Goal: Transaction & Acquisition: Book appointment/travel/reservation

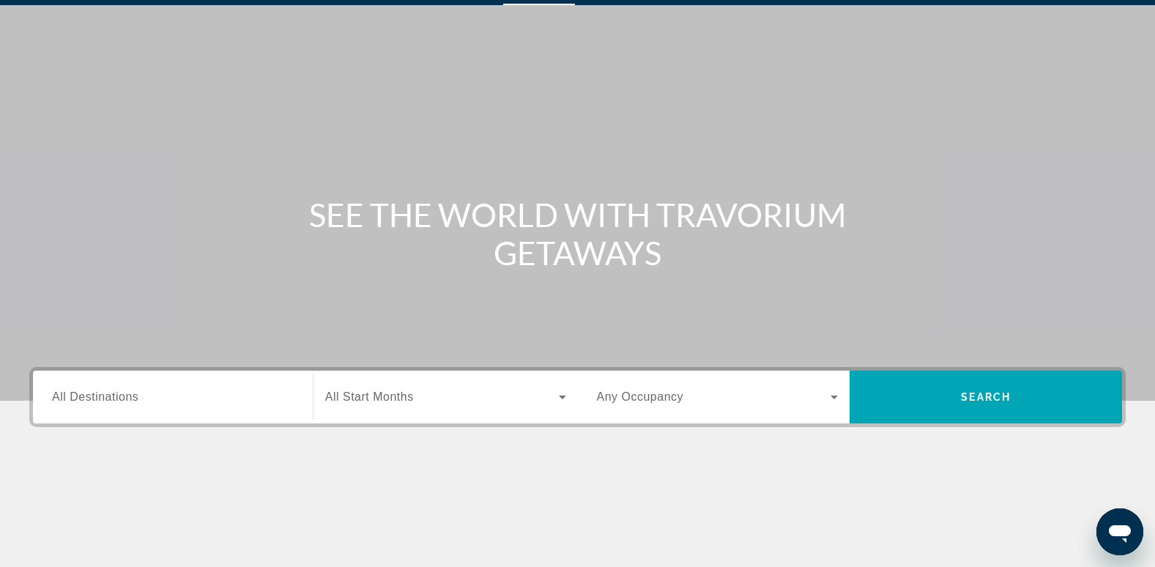
scroll to position [73, 0]
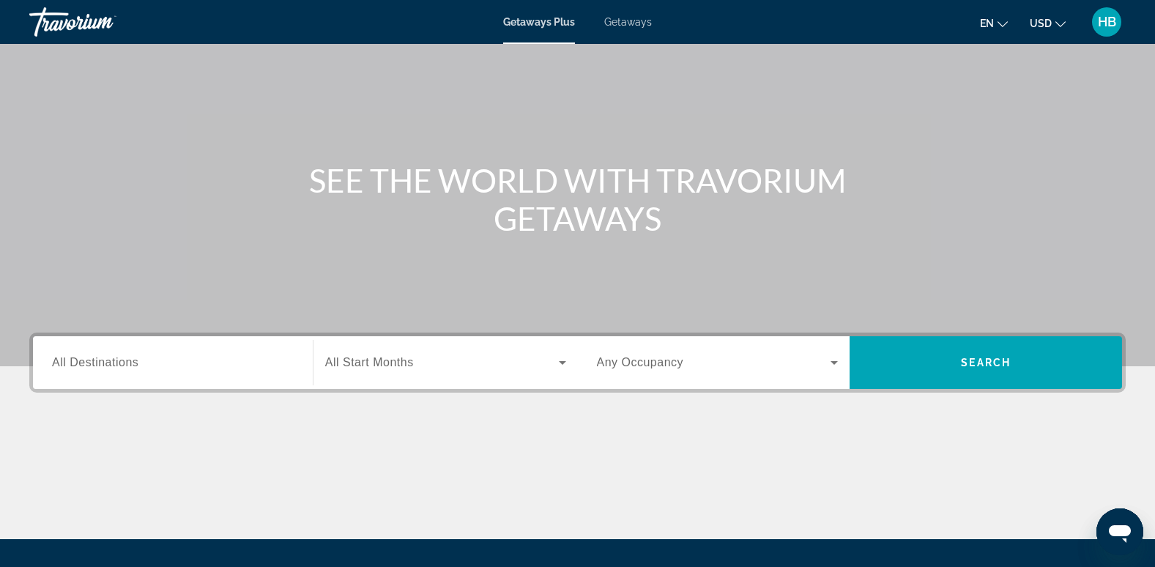
click at [68, 358] on span "All Destinations" at bounding box center [95, 362] width 86 height 12
click at [68, 358] on input "Destination All Destinations" at bounding box center [173, 363] width 242 height 18
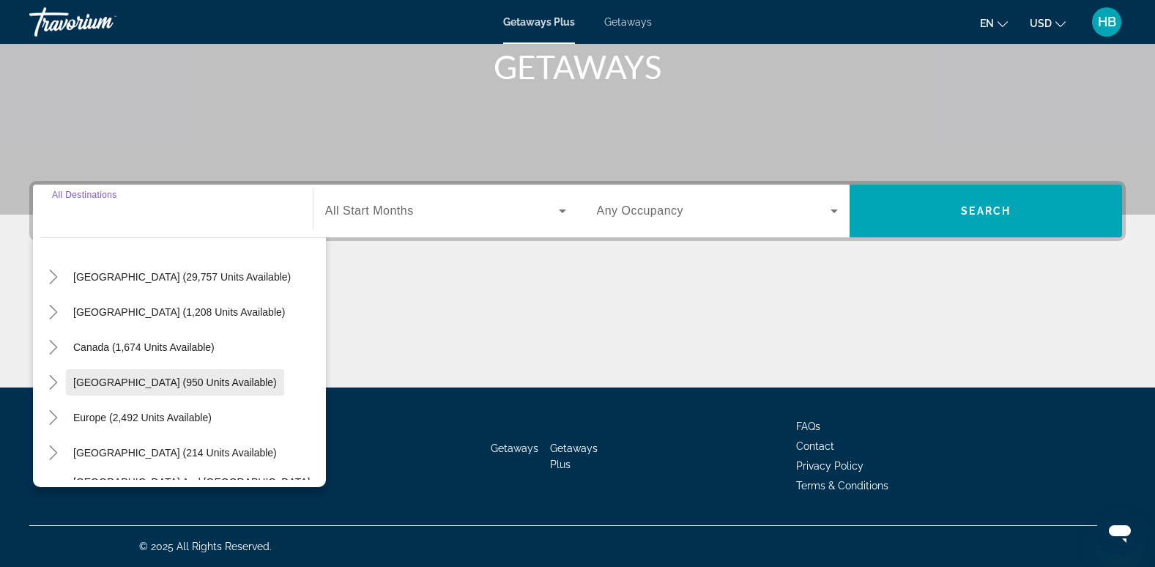
scroll to position [0, 0]
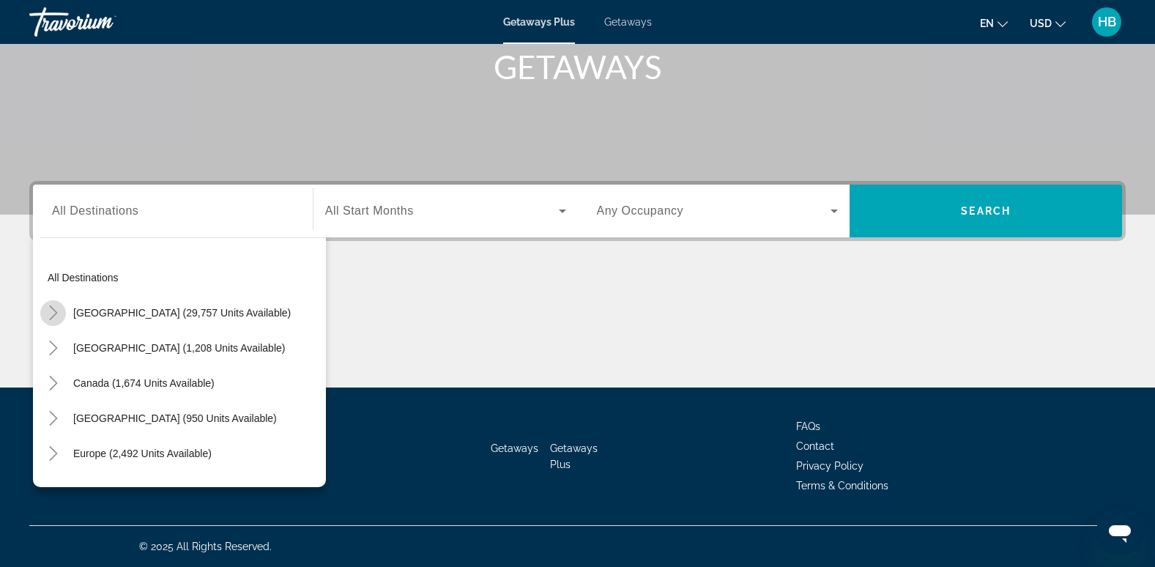
click at [53, 309] on icon "Toggle United States (29,757 units available)" at bounding box center [53, 312] width 8 height 15
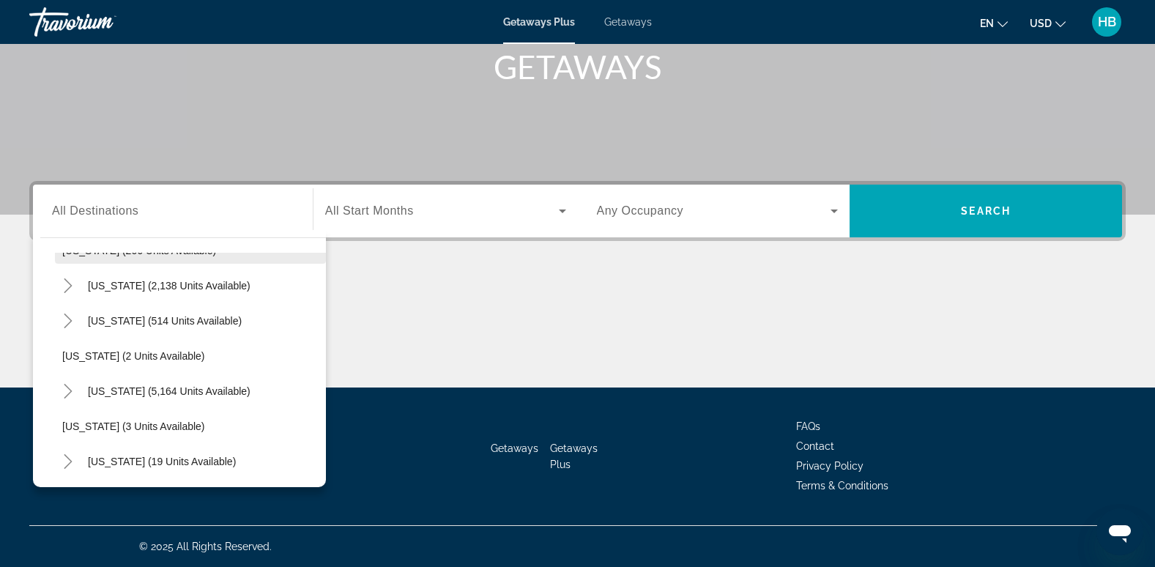
scroll to position [133, 0]
click at [64, 388] on icon "Toggle Florida (5,164 units available)" at bounding box center [68, 390] width 15 height 15
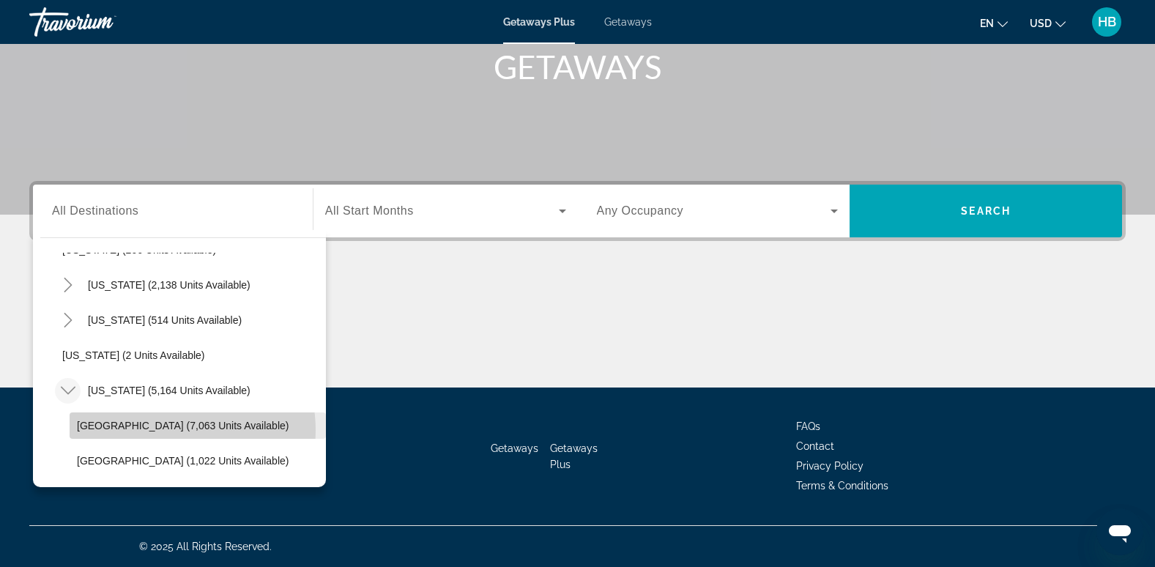
click at [171, 430] on span "[GEOGRAPHIC_DATA] (7,063 units available)" at bounding box center [183, 426] width 212 height 12
type input "**********"
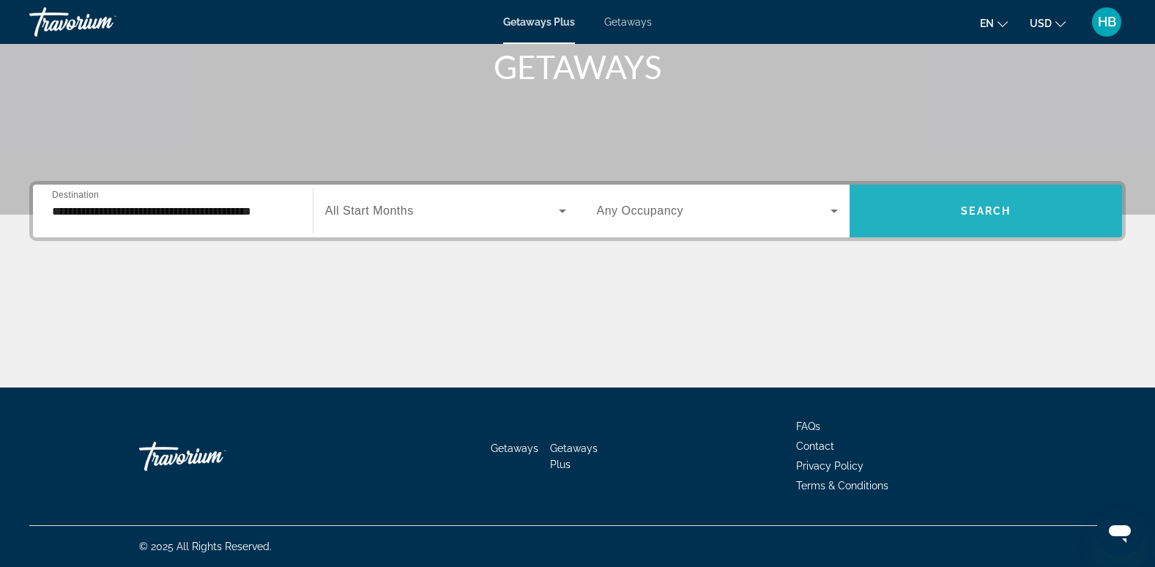
click at [993, 201] on span "Search widget" at bounding box center [985, 210] width 272 height 35
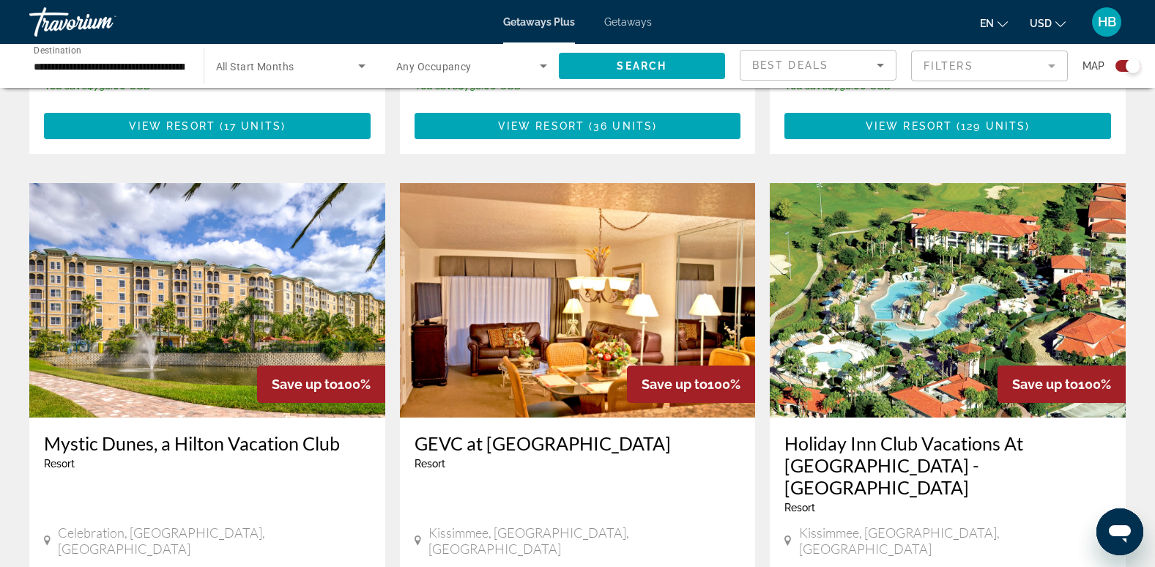
scroll to position [1461, 0]
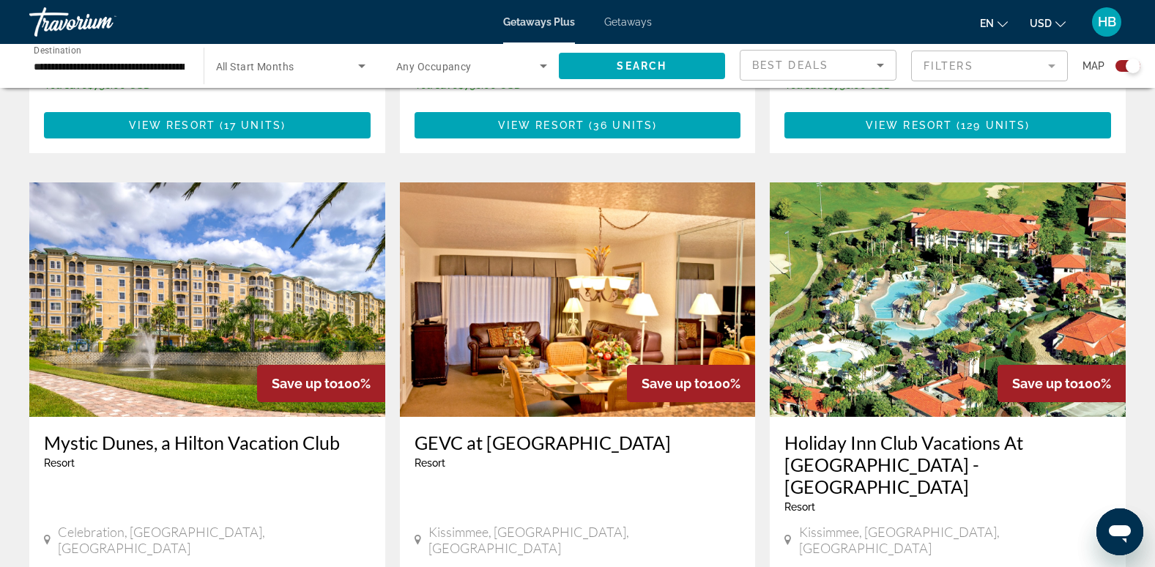
click at [189, 204] on img "Main content" at bounding box center [207, 299] width 356 height 234
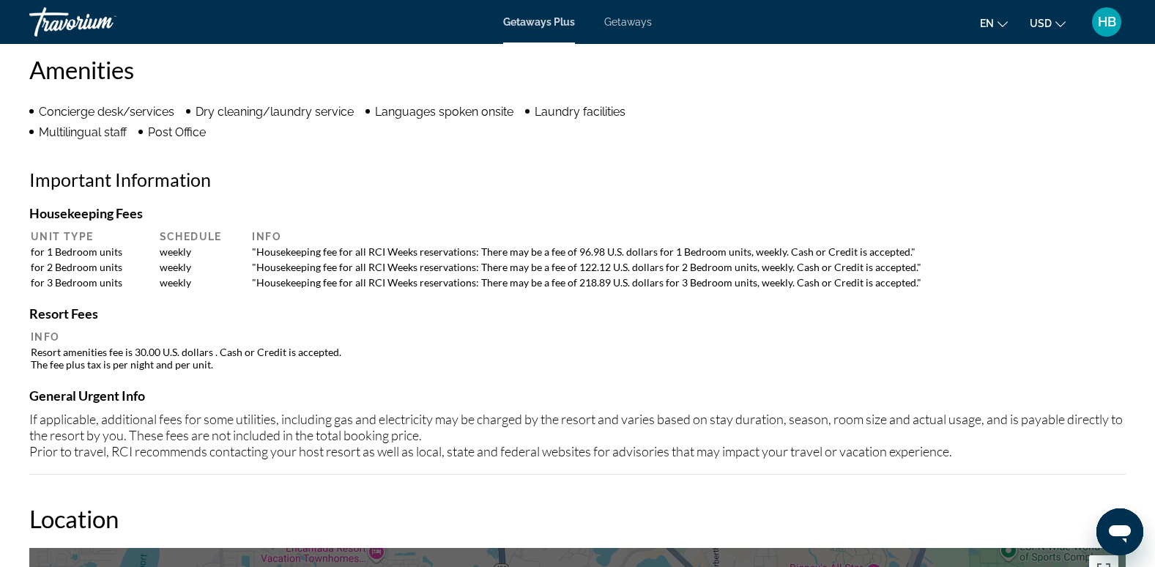
scroll to position [1112, 0]
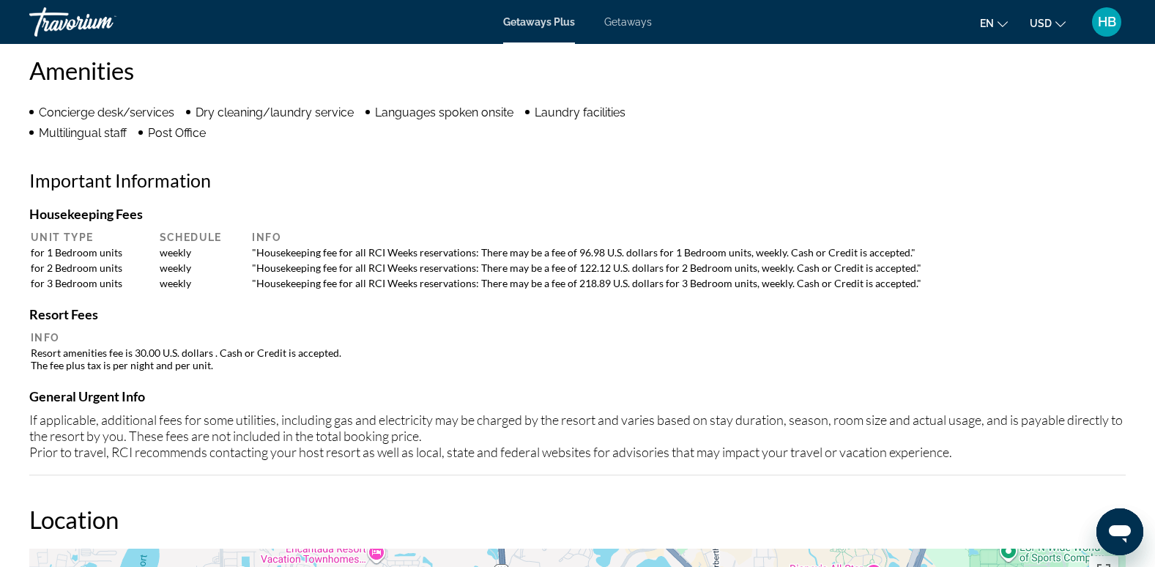
click at [627, 24] on span "Getaways" at bounding box center [628, 22] width 48 height 12
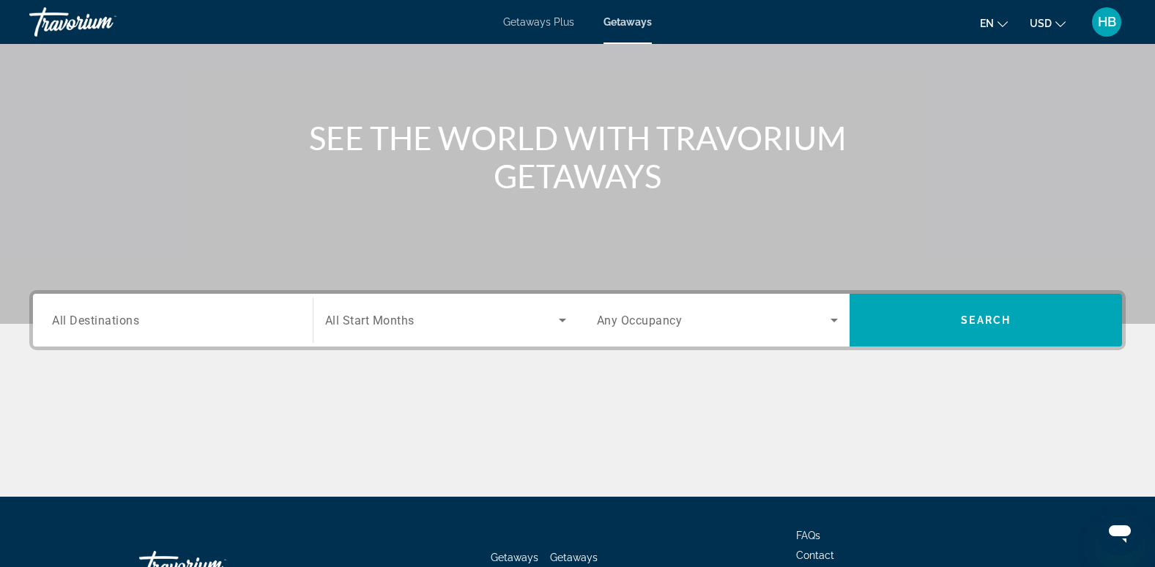
scroll to position [116, 0]
click at [61, 316] on span "All Destinations" at bounding box center [95, 319] width 87 height 14
click at [61, 316] on input "Destination All Destinations" at bounding box center [173, 320] width 242 height 18
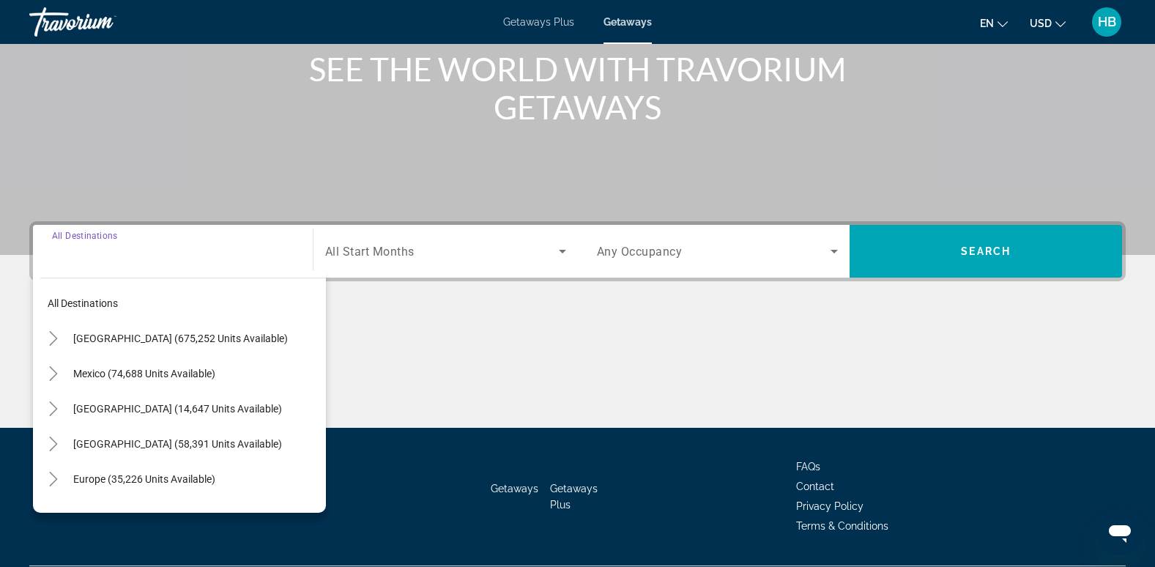
scroll to position [225, 0]
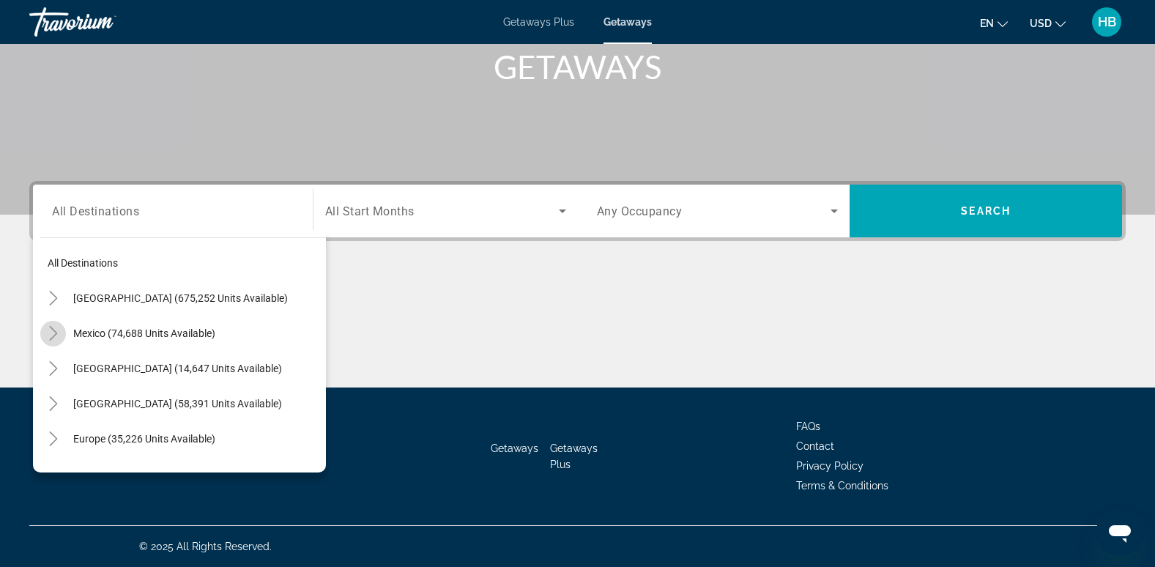
click at [56, 333] on icon "Toggle Mexico (74,688 units available)" at bounding box center [53, 333] width 8 height 15
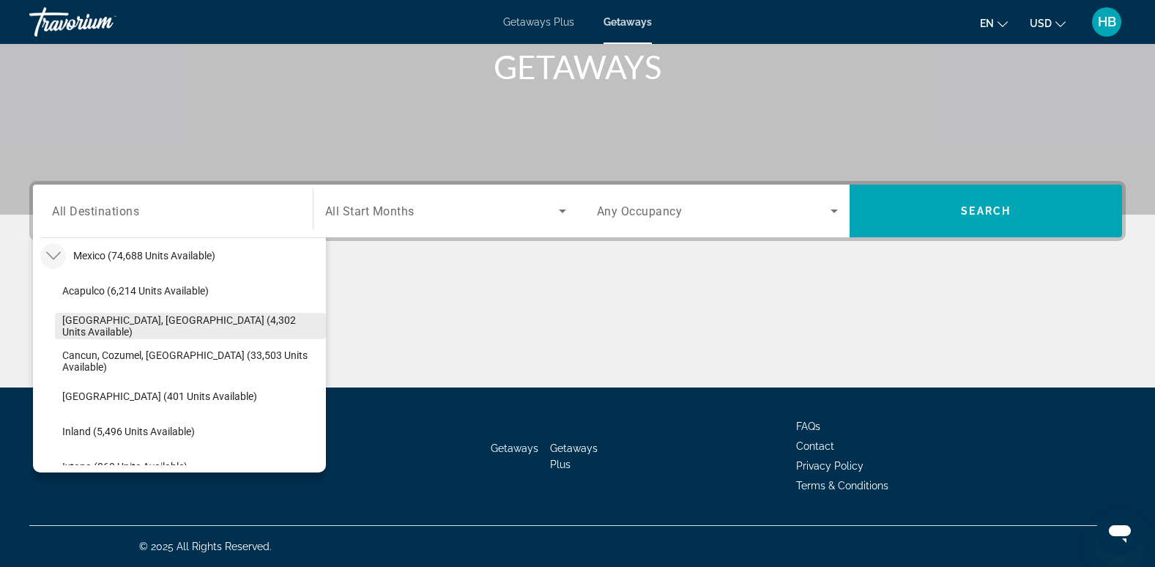
click at [189, 324] on span "[GEOGRAPHIC_DATA], [GEOGRAPHIC_DATA] (4,302 units available)" at bounding box center [190, 325] width 256 height 23
type input "**********"
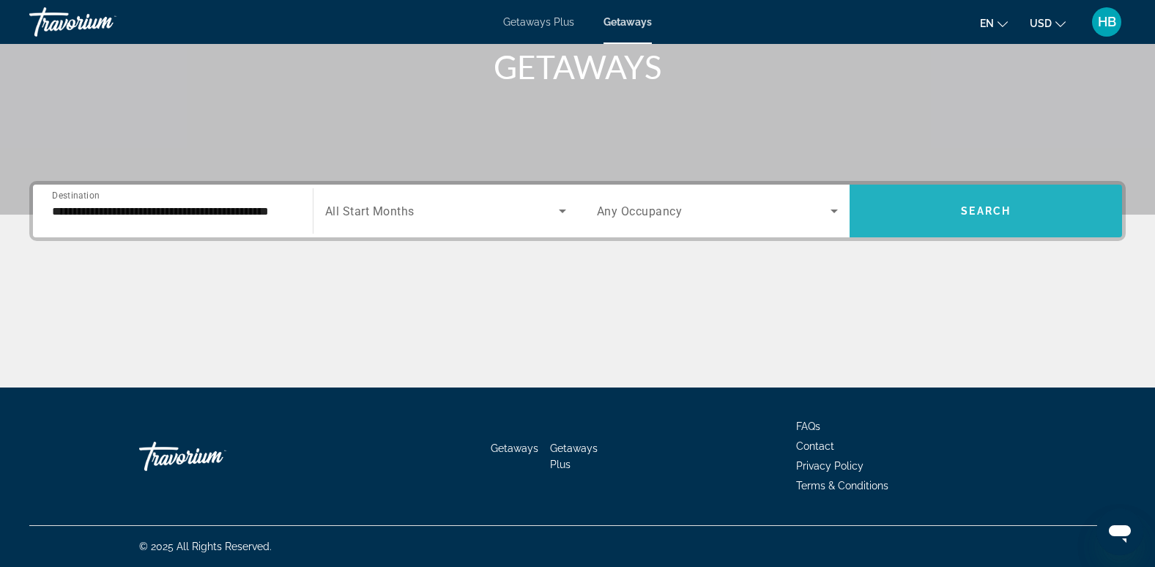
click at [965, 204] on span "Search widget" at bounding box center [985, 210] width 272 height 35
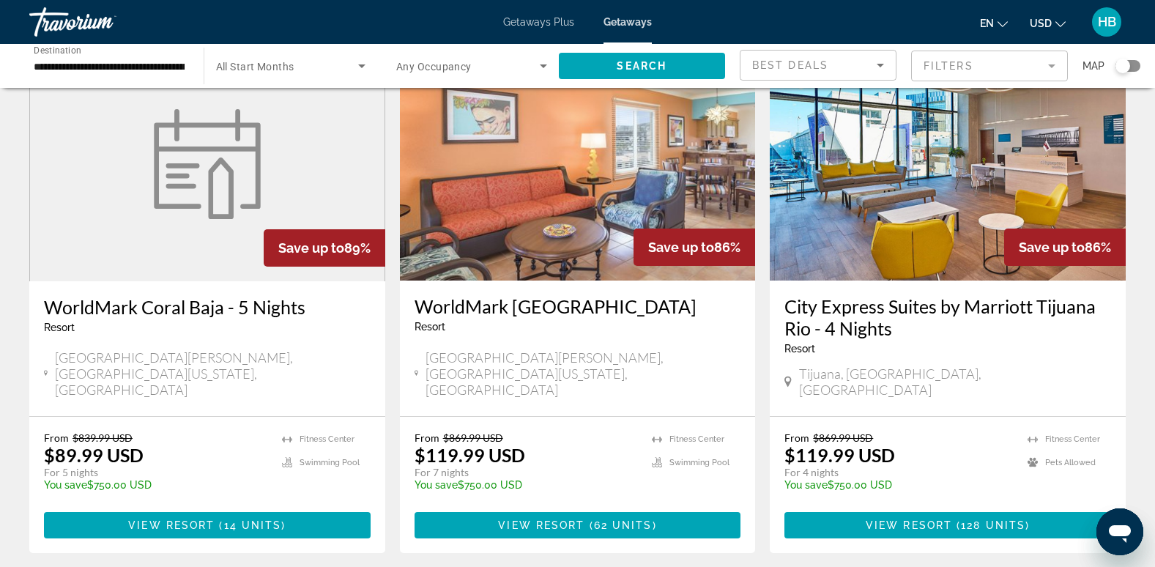
scroll to position [1757, 0]
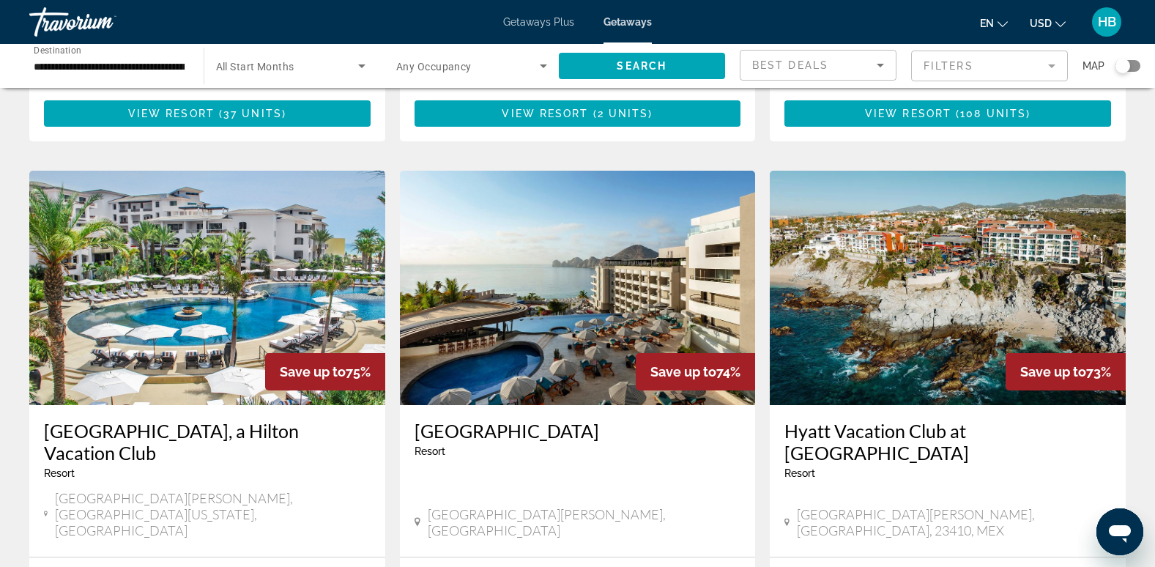
scroll to position [1065, 0]
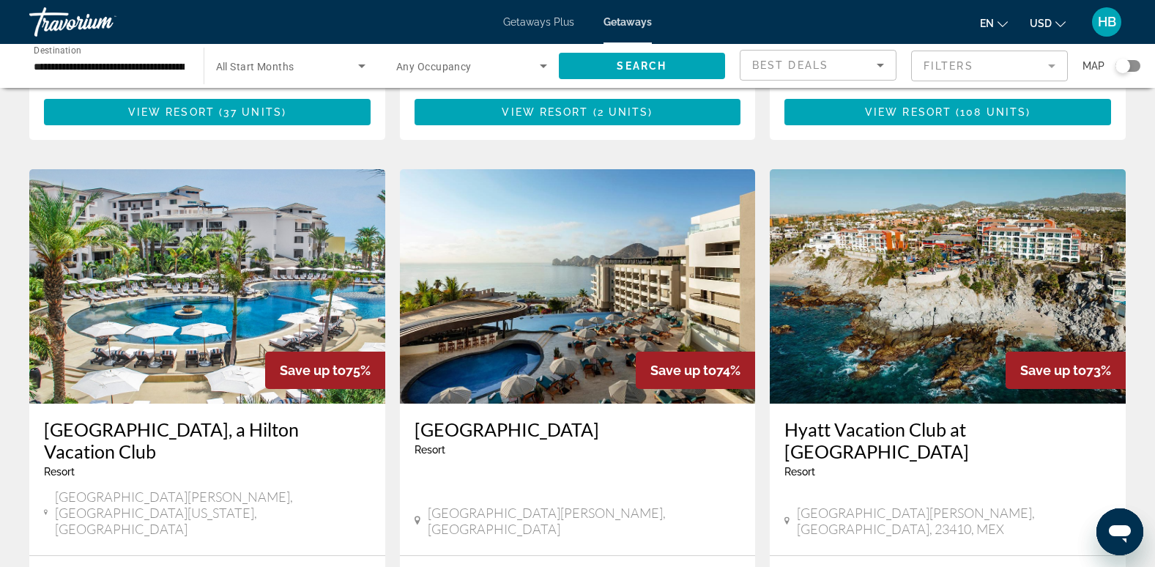
click at [230, 221] on img "Main content" at bounding box center [207, 286] width 356 height 234
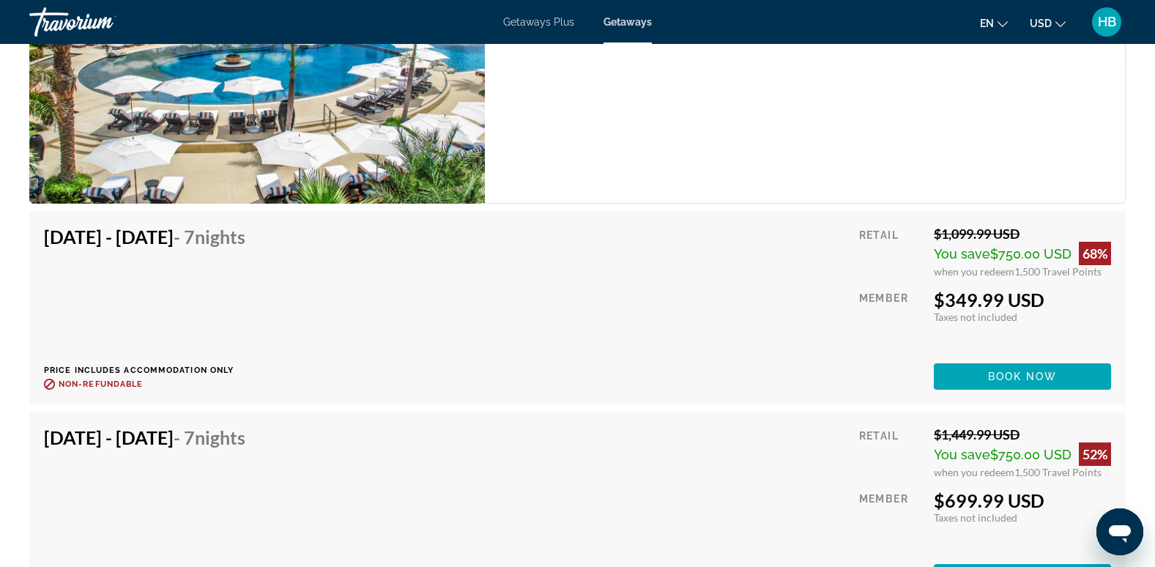
scroll to position [11282, 0]
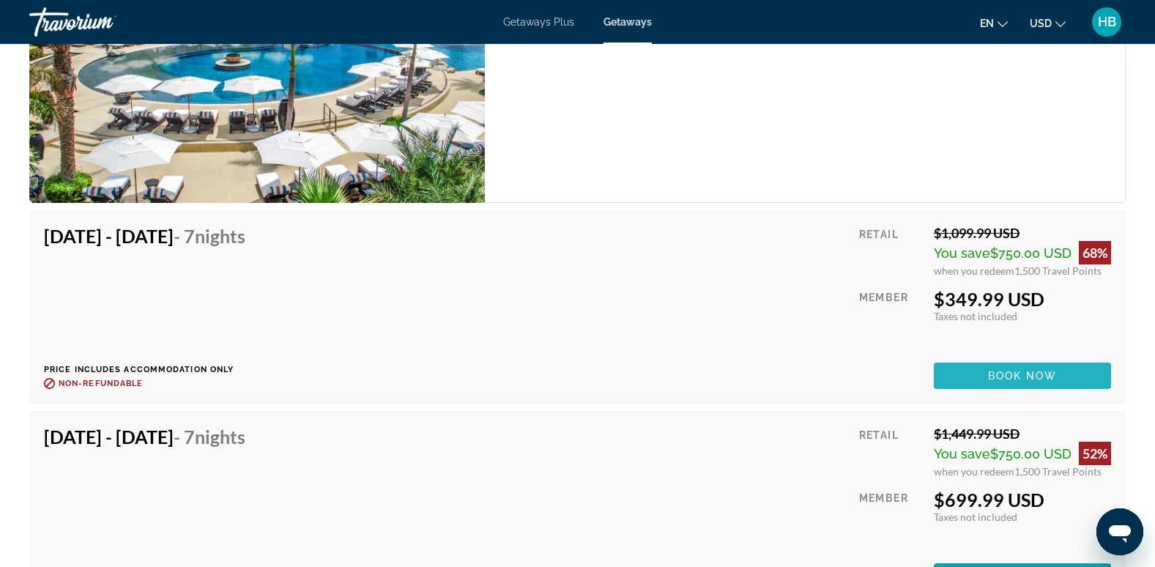
click at [996, 374] on span "Book now" at bounding box center [1023, 376] width 70 height 12
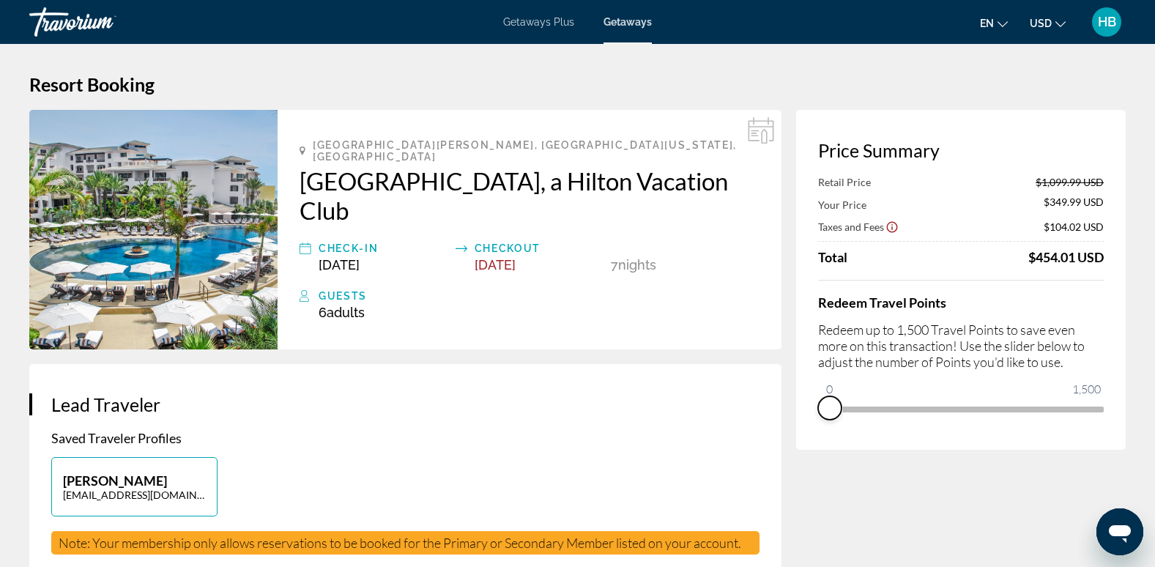
drag, startPoint x: 1092, startPoint y: 425, endPoint x: 808, endPoint y: 428, distance: 284.1
click at [808, 428] on div "Price Summary Retail Price $1,099.99 USD Your Price $349.99 USD Taxes and Fees …" at bounding box center [960, 280] width 329 height 340
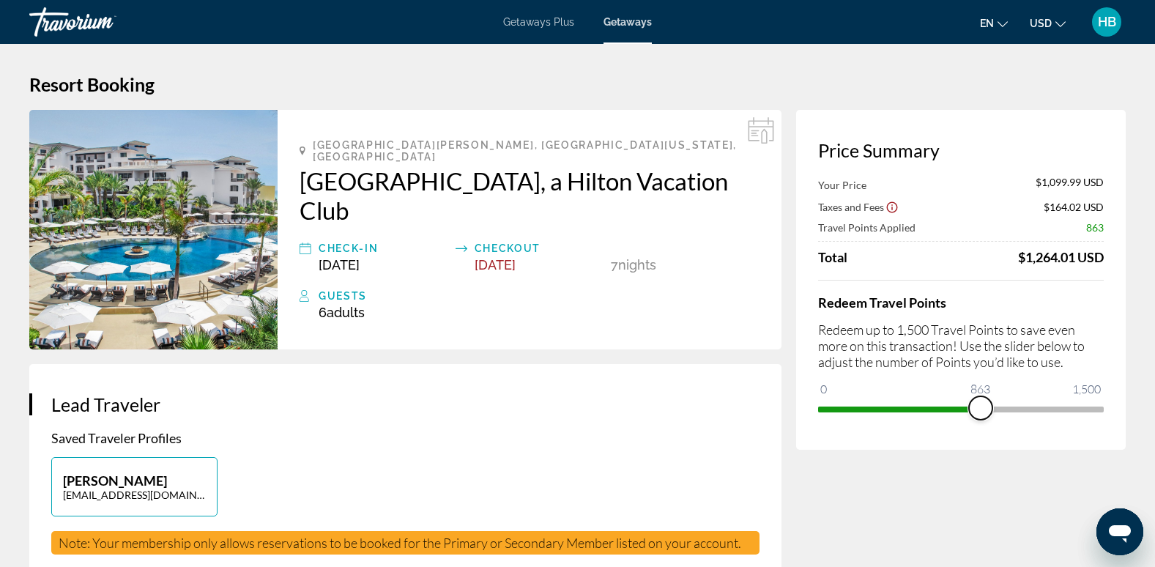
drag, startPoint x: 837, startPoint y: 387, endPoint x: 980, endPoint y: 392, distance: 143.6
click at [980, 406] on ngx-slider "0 1,500 863" at bounding box center [961, 407] width 286 height 3
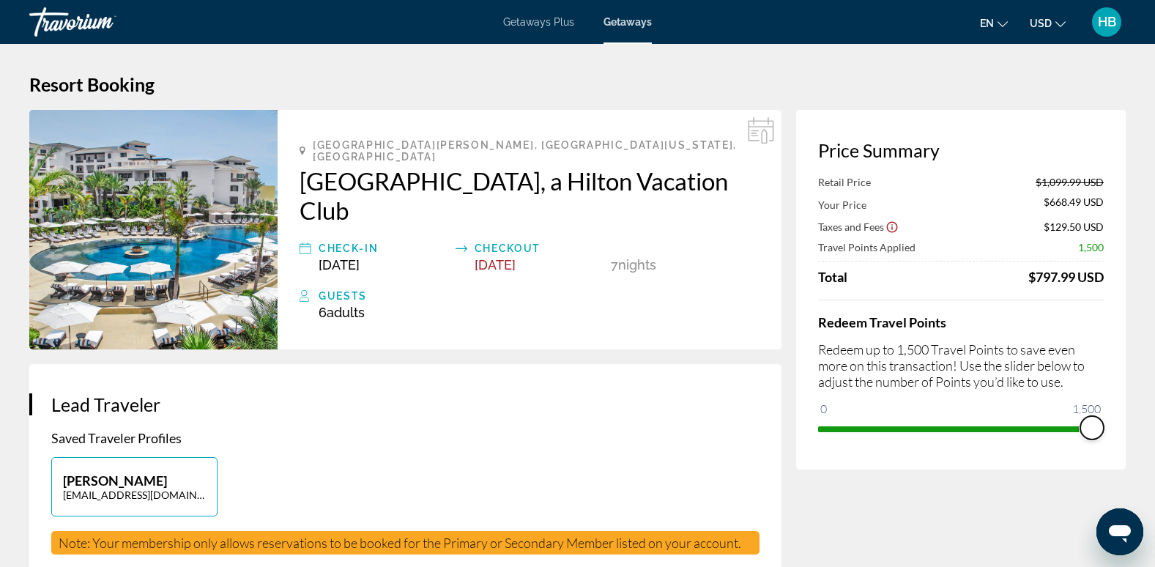
drag, startPoint x: 978, startPoint y: 420, endPoint x: 1139, endPoint y: 417, distance: 161.1
